Goal: Find specific page/section: Find specific page/section

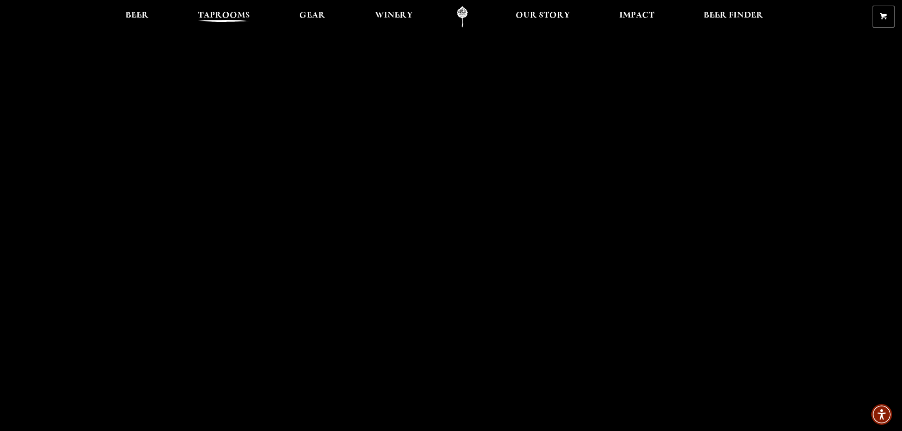
click at [227, 15] on span "Taprooms" at bounding box center [224, 16] width 52 height 8
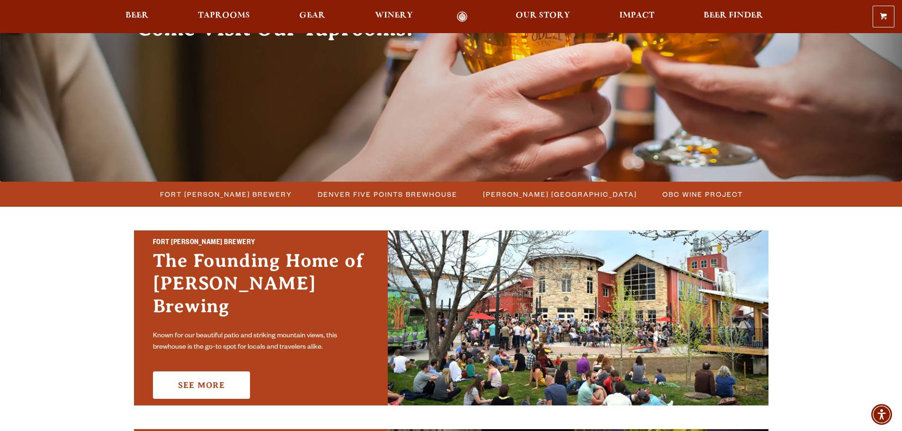
scroll to position [142, 0]
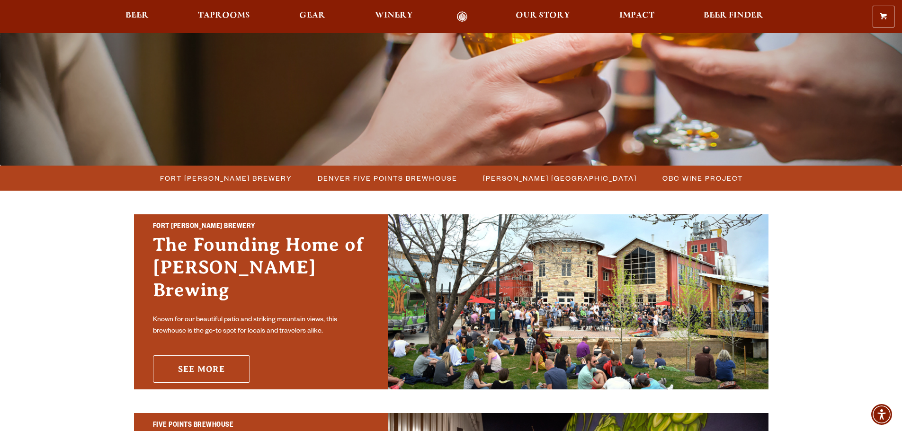
click at [224, 355] on link "See More" at bounding box center [201, 368] width 97 height 27
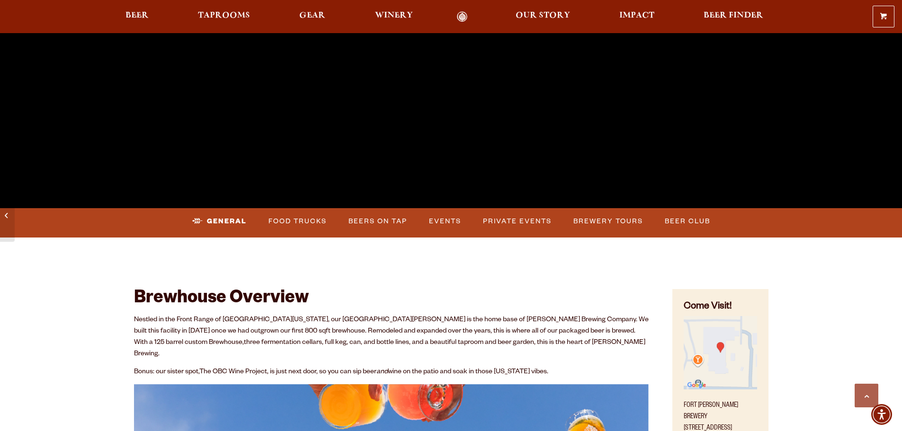
scroll to position [284, 0]
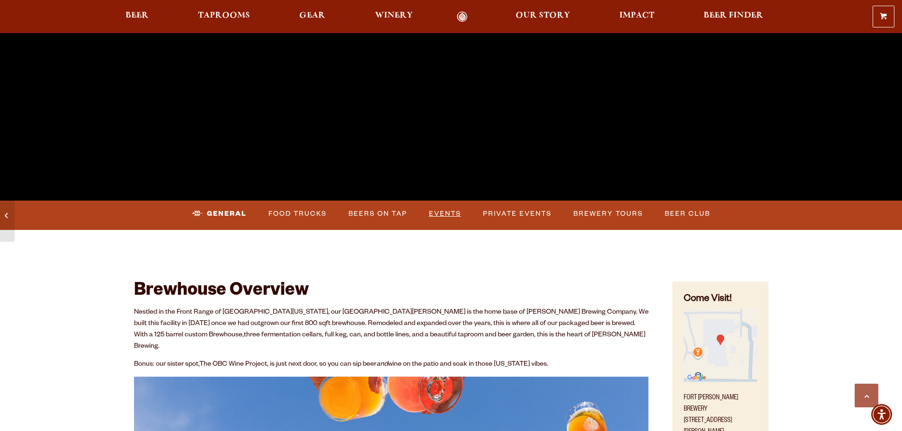
click at [444, 212] on link "Events" at bounding box center [445, 214] width 40 height 22
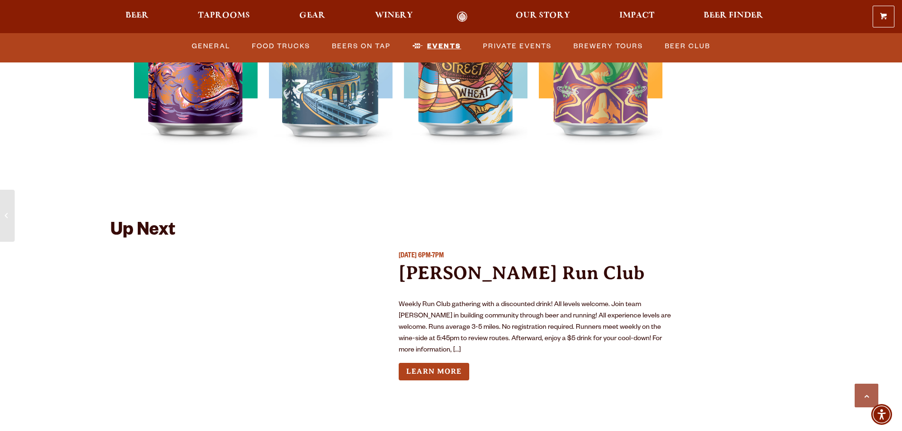
scroll to position [3532, 0]
